Goal: Task Accomplishment & Management: Use online tool/utility

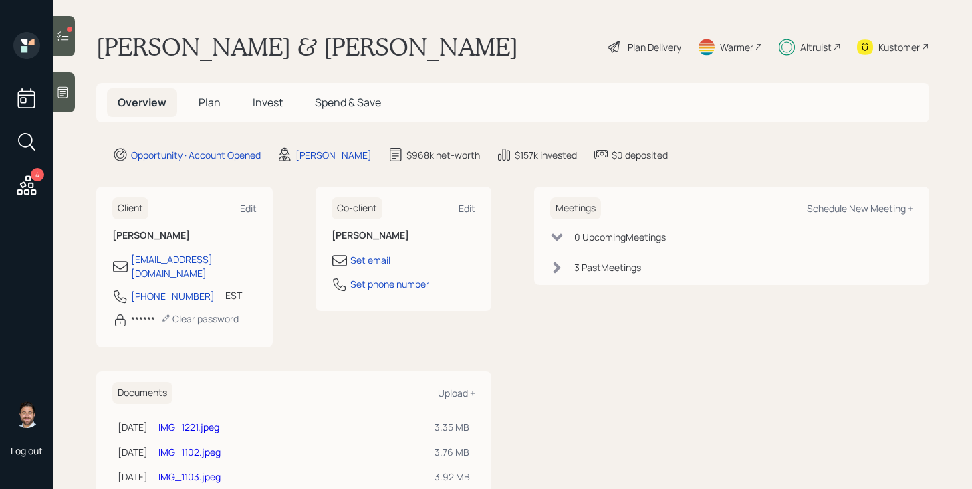
click at [70, 37] on icon at bounding box center [62, 35] width 13 height 13
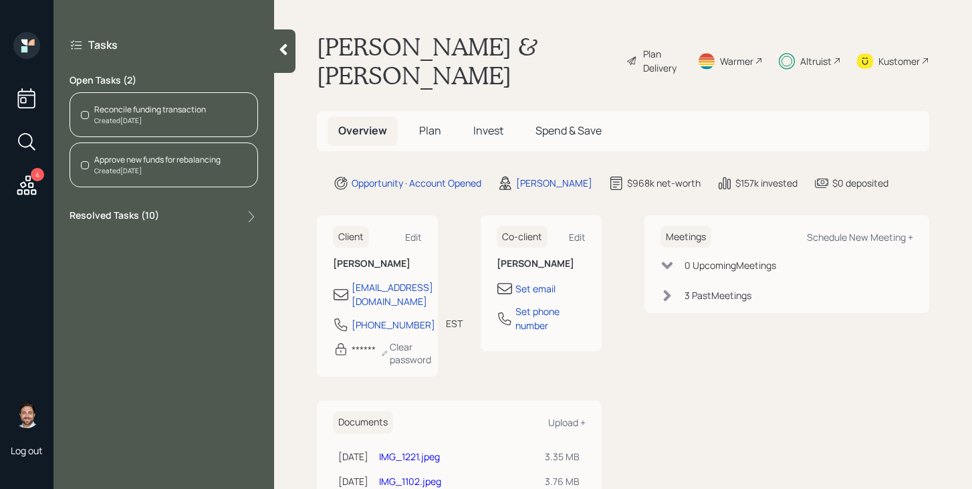
click at [170, 120] on div "Created [DATE]" at bounding box center [150, 121] width 112 height 10
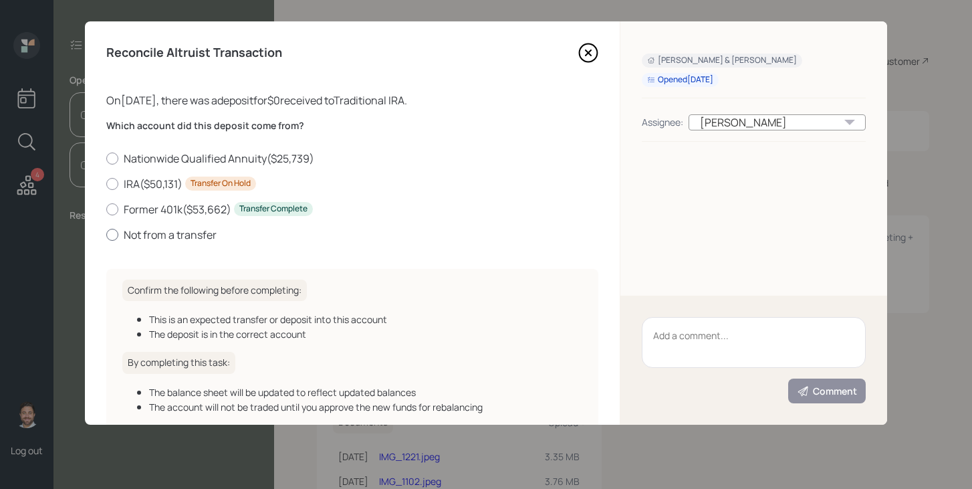
click at [144, 231] on label "Not from a transfer" at bounding box center [352, 234] width 492 height 15
click at [106, 234] on input "Not from a transfer" at bounding box center [106, 234] width 1 height 1
radio input "true"
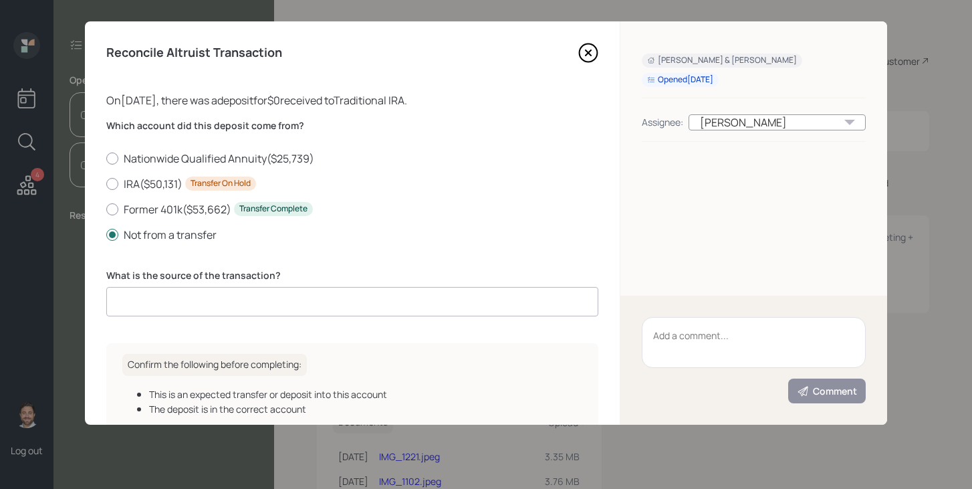
click at [191, 304] on input at bounding box center [352, 301] width 492 height 29
type input "Sweep"
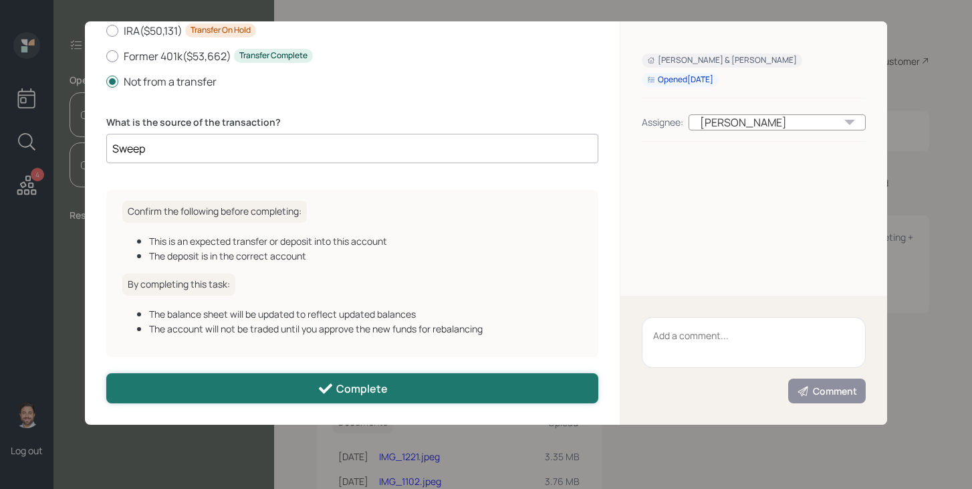
click at [322, 385] on icon at bounding box center [326, 388] width 16 height 16
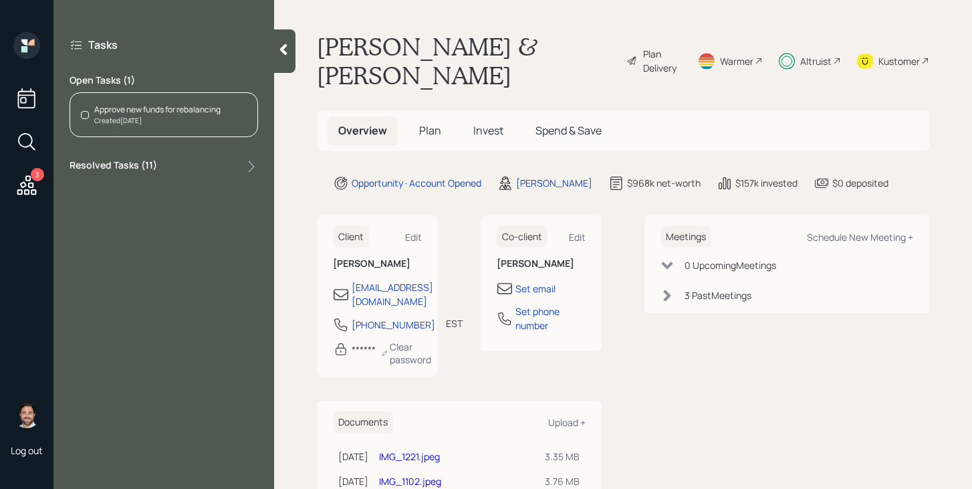
click at [194, 107] on div "Approve new funds for rebalancing" at bounding box center [157, 110] width 126 height 12
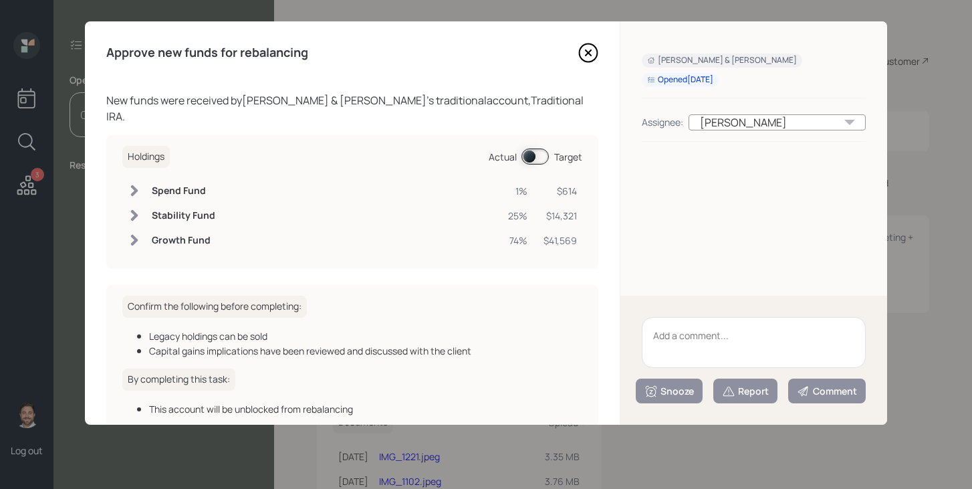
scroll to position [64, 0]
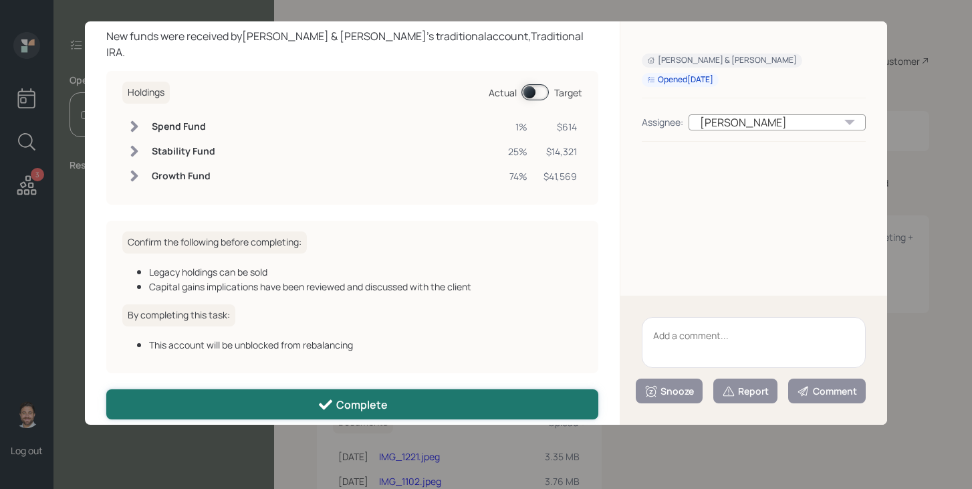
click at [357, 397] on div "Complete" at bounding box center [353, 405] width 70 height 16
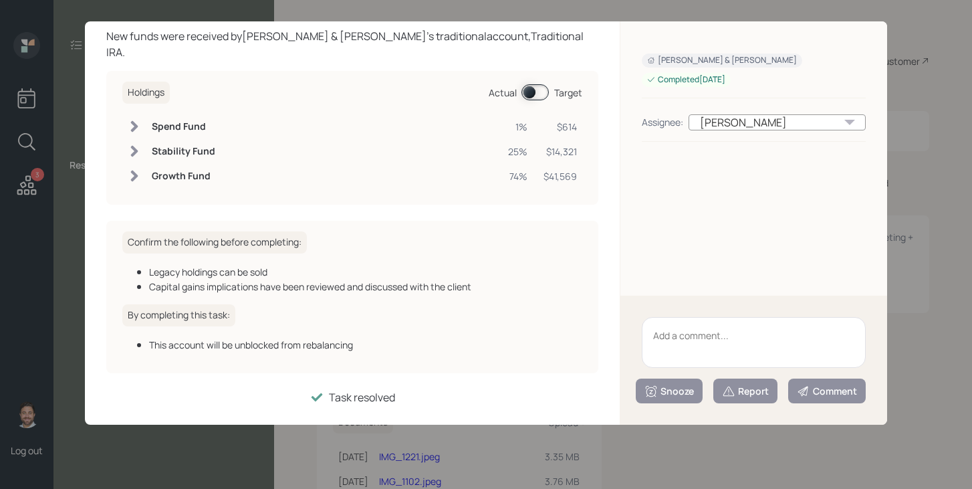
scroll to position [0, 0]
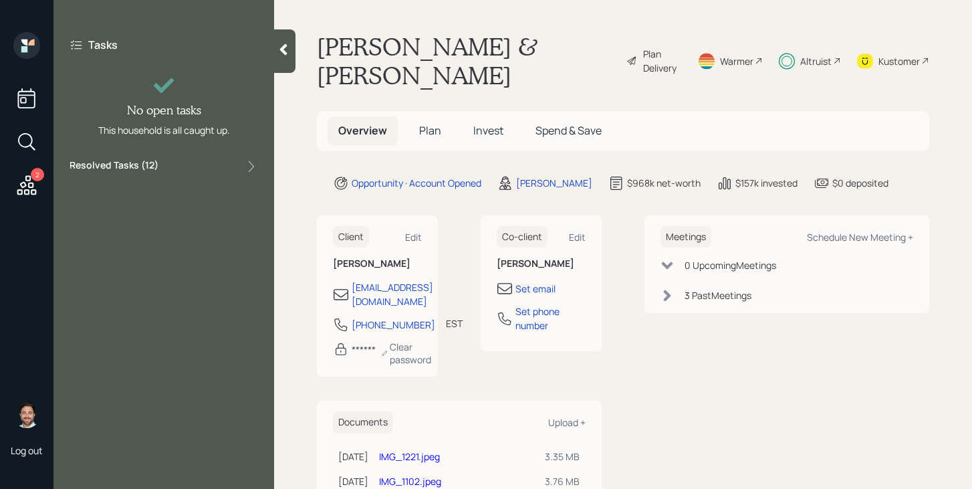
click at [278, 58] on div at bounding box center [284, 50] width 21 height 43
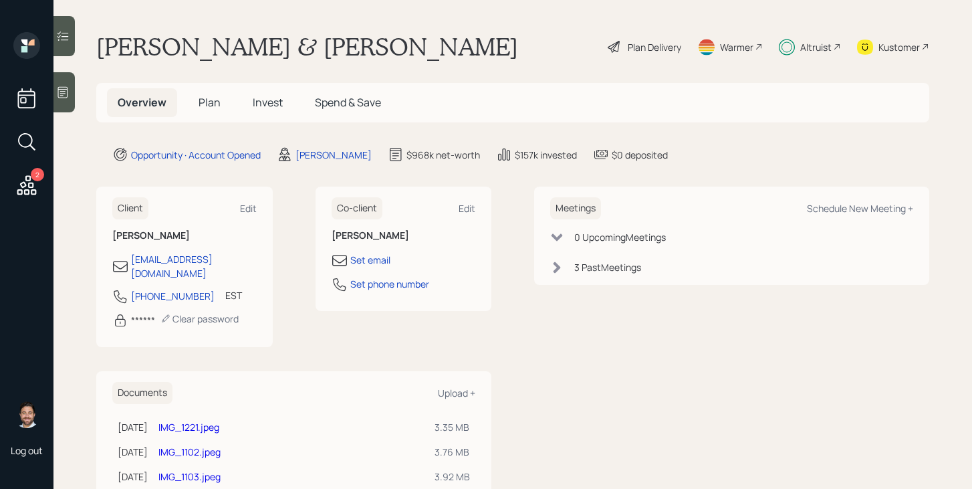
click at [29, 184] on icon at bounding box center [27, 185] width 24 height 24
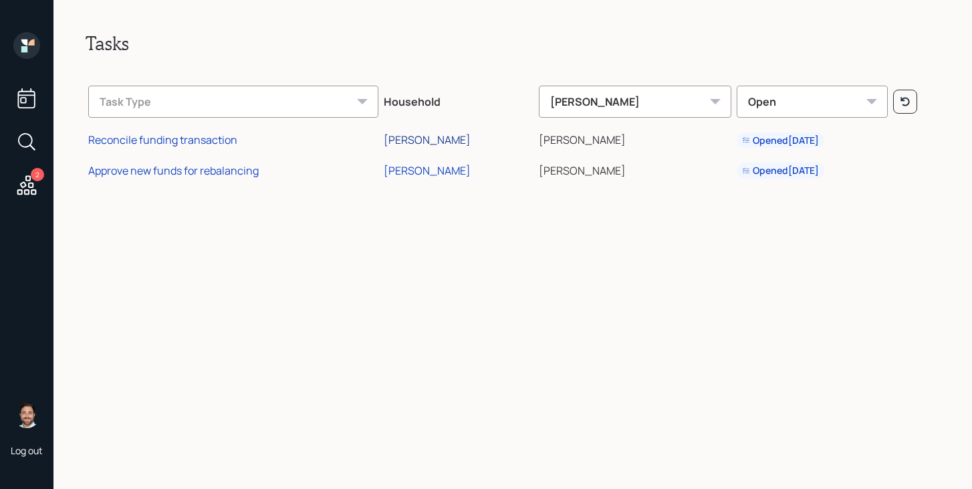
click at [439, 137] on div "[PERSON_NAME]" at bounding box center [427, 139] width 87 height 15
